Goal: Task Accomplishment & Management: Use online tool/utility

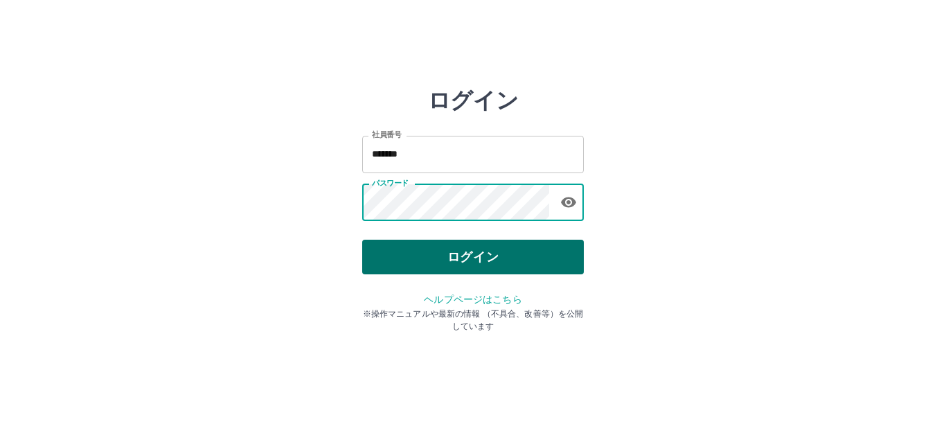
click at [495, 249] on button "ログイン" at bounding box center [473, 257] width 222 height 35
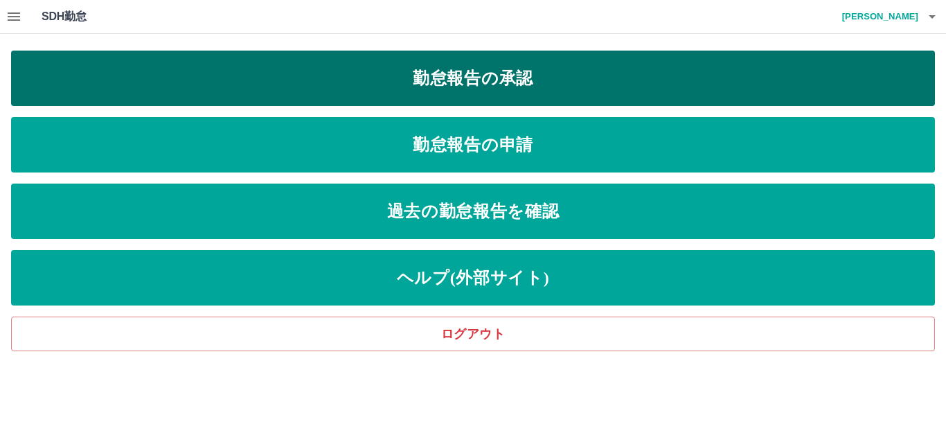
click at [565, 77] on link "勤怠報告の承認" at bounding box center [473, 78] width 924 height 55
